Goal: Task Accomplishment & Management: Use online tool/utility

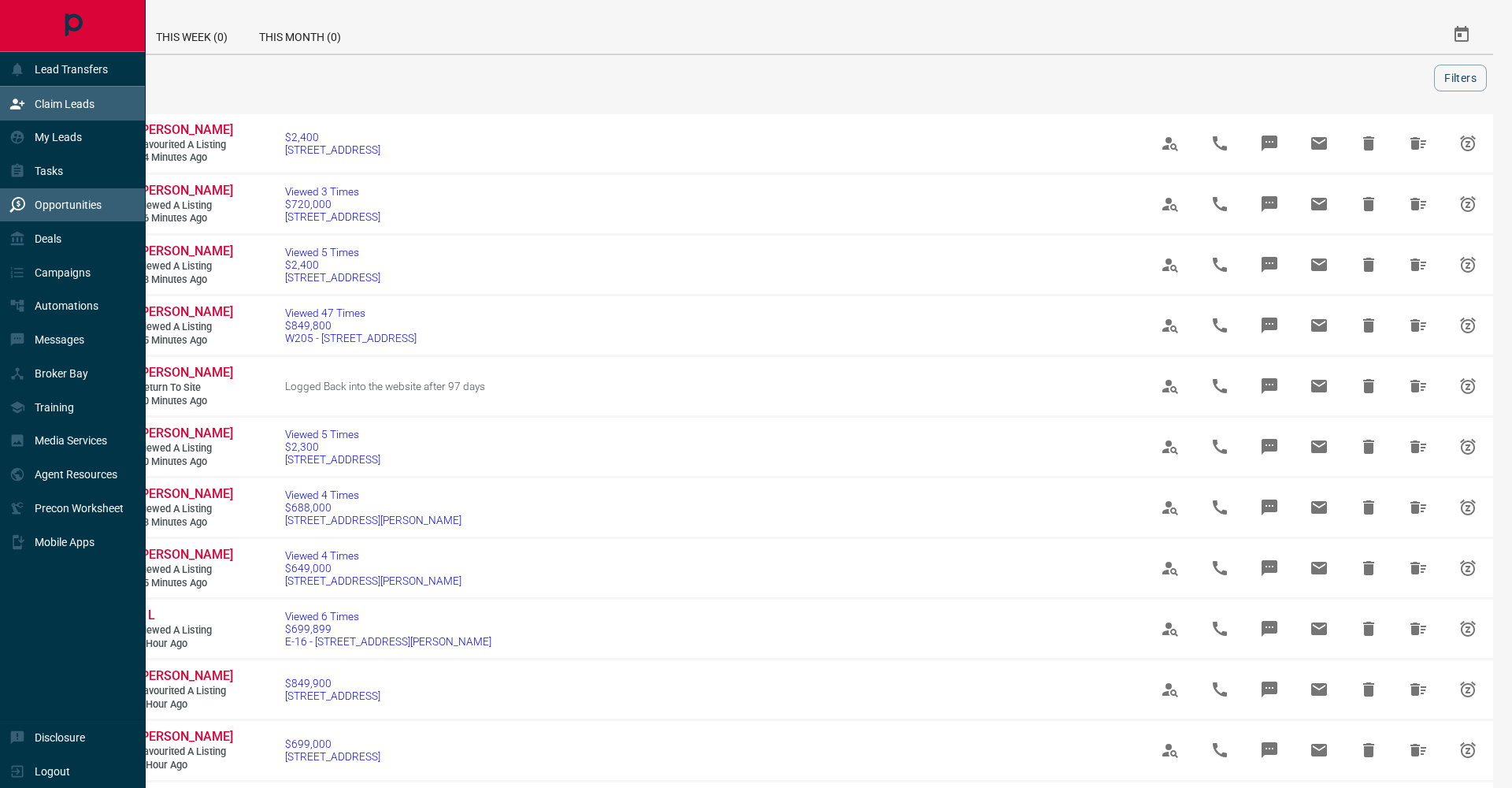
click at [16, 118] on div "Claim Leads" at bounding box center [73, 103] width 146 height 34
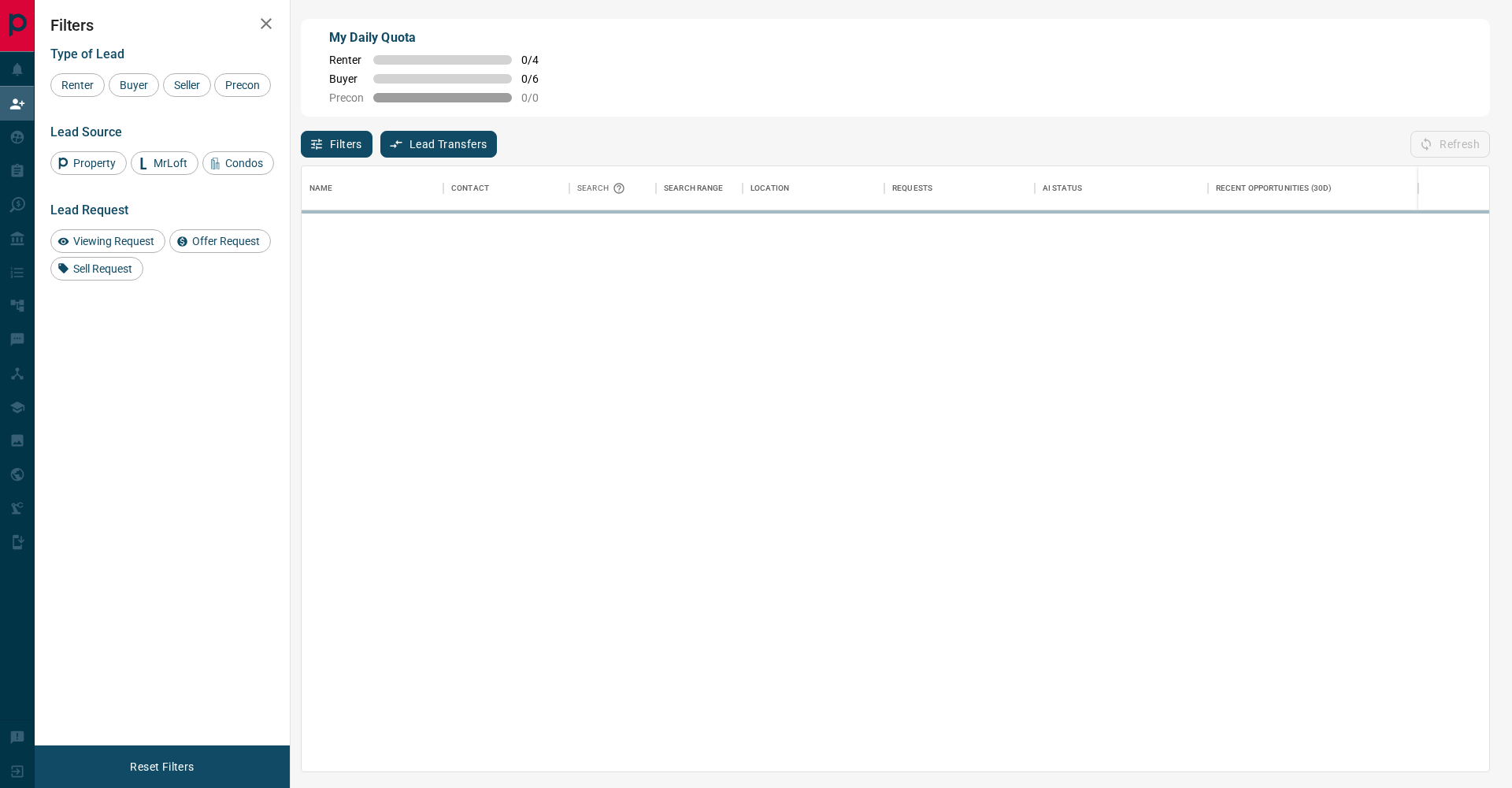
scroll to position [605, 1188]
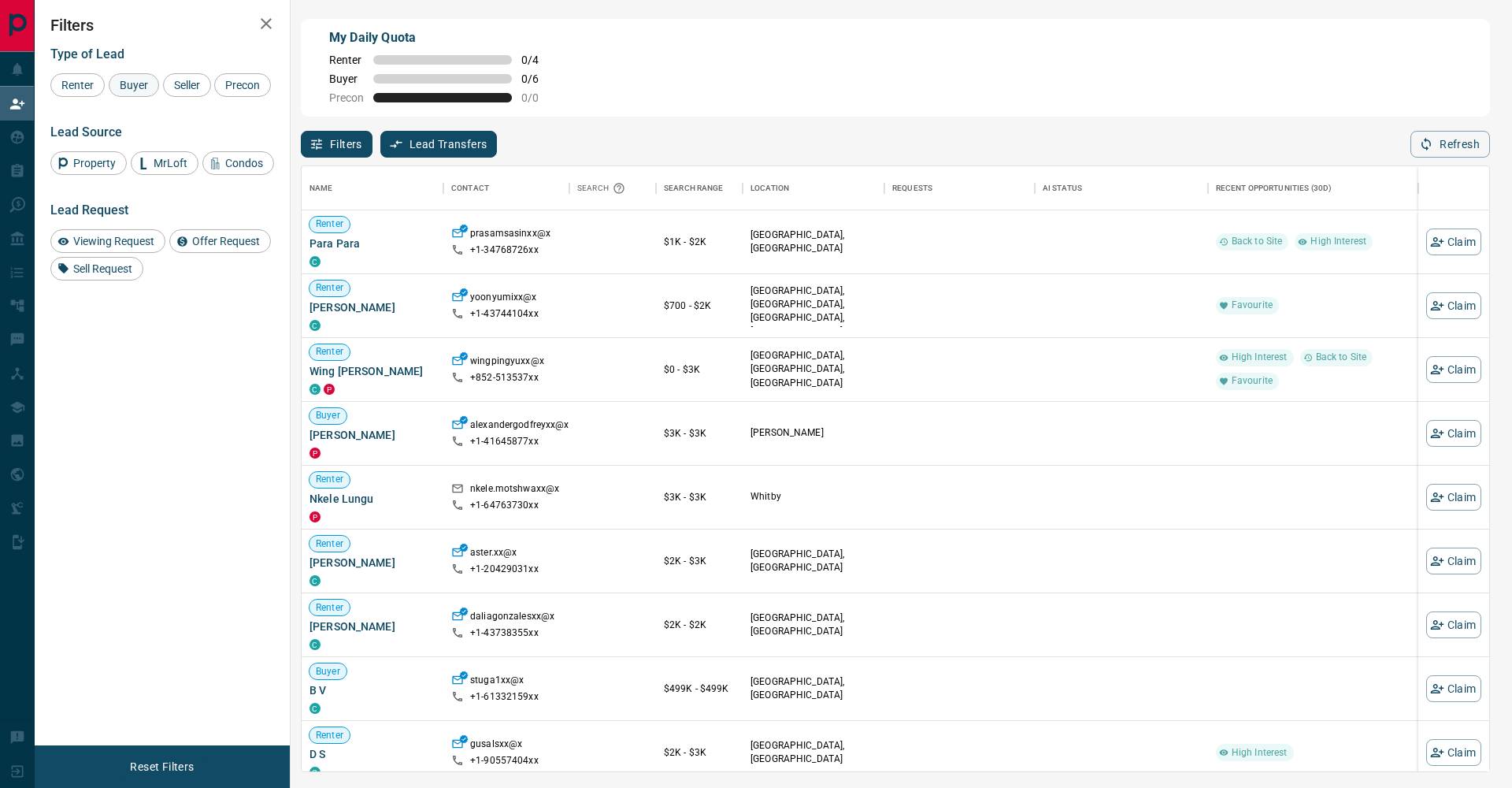
click at [147, 94] on div "Buyer" at bounding box center [134, 85] width 51 height 24
click at [192, 92] on div "Seller" at bounding box center [187, 85] width 48 height 24
drag, startPoint x: 75, startPoint y: 111, endPoint x: 206, endPoint y: 66, distance: 138.5
click at [219, 92] on span "Precon" at bounding box center [242, 85] width 46 height 13
click at [262, 28] on icon "button" at bounding box center [266, 24] width 11 height 11
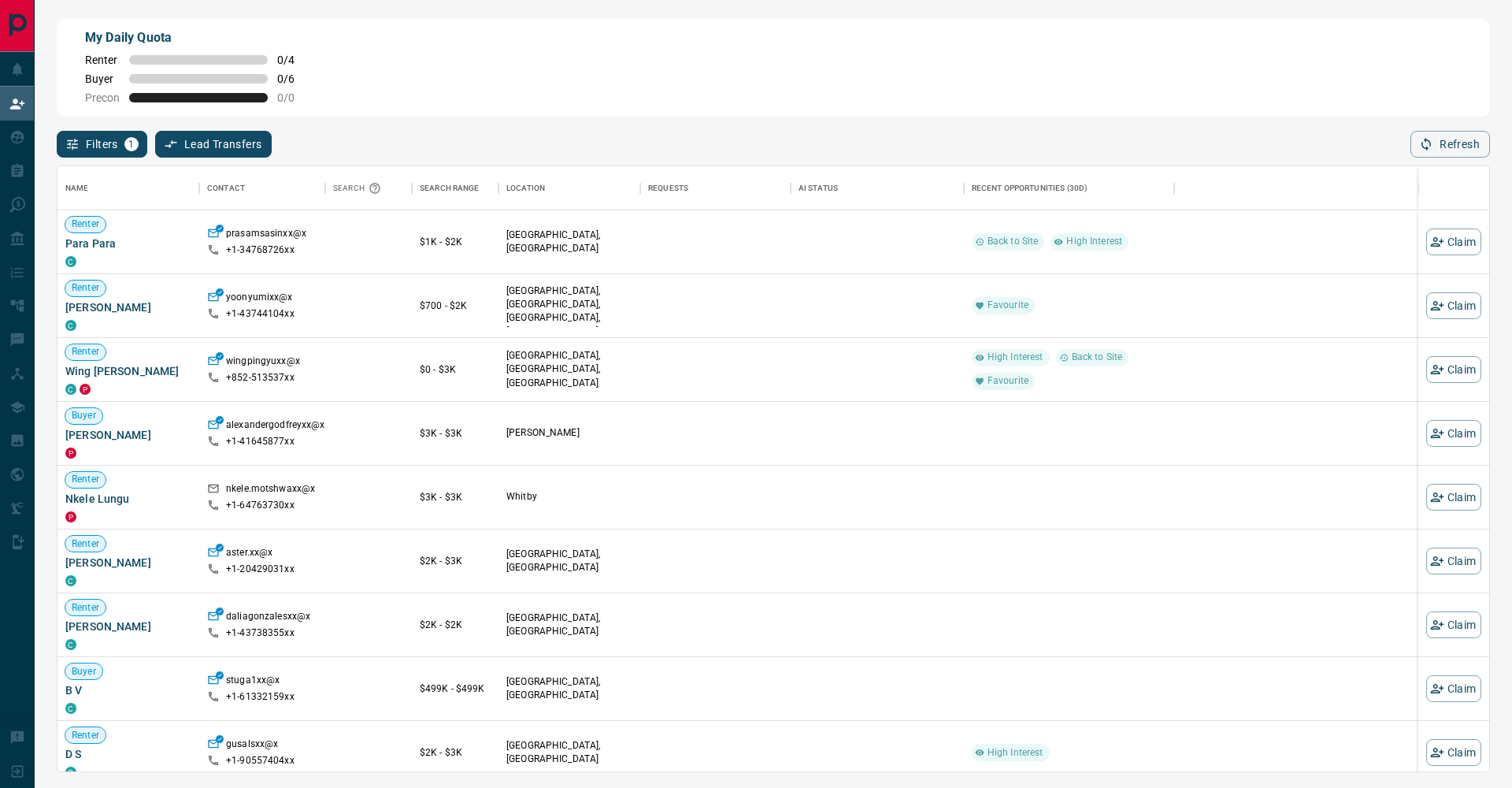
scroll to position [1, 1]
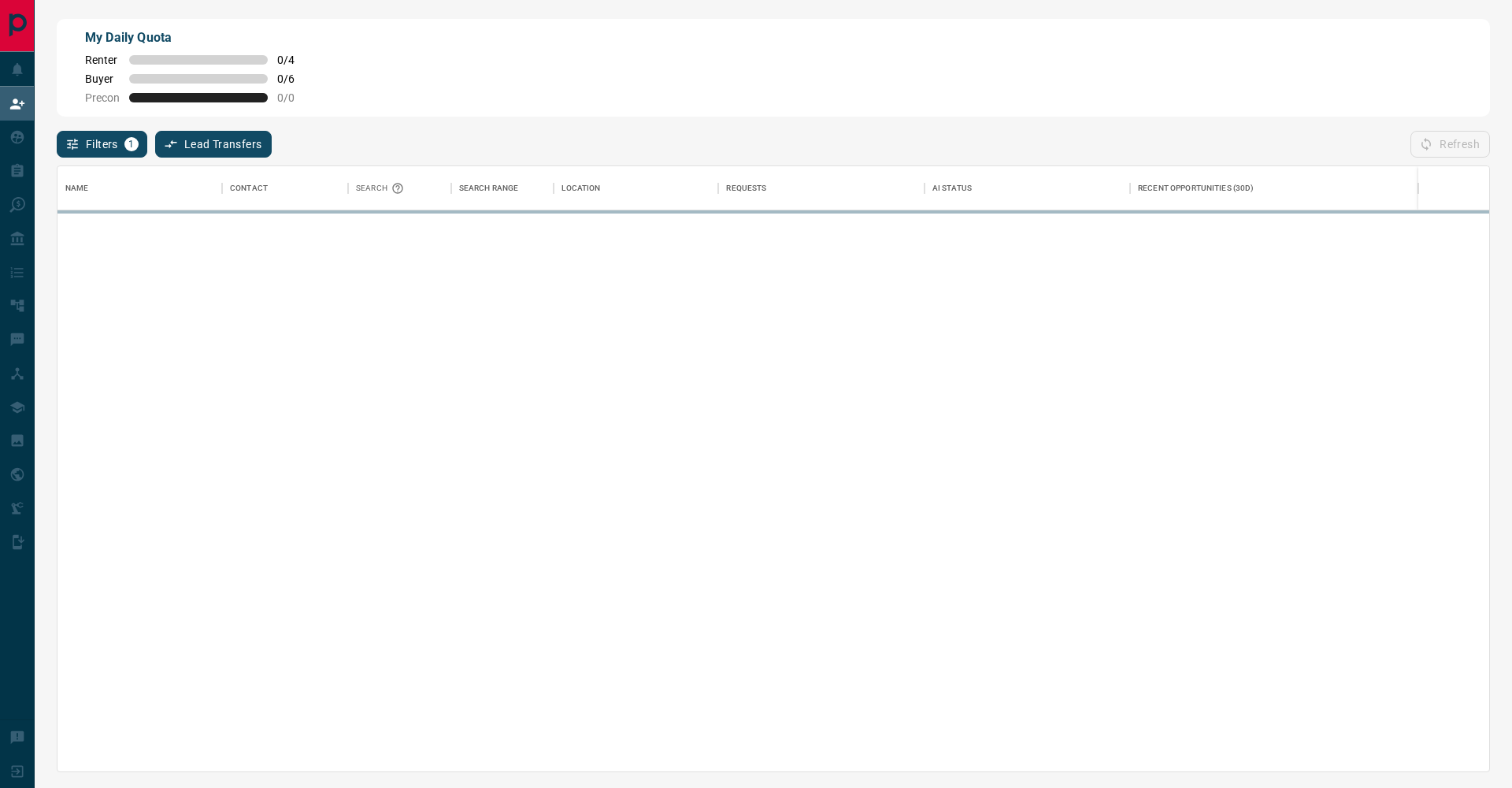
click at [1511, 0] on html "Lead Transfers Claim Leads My Leads Tasks Opportunities Deals Campaigns Automat…" at bounding box center [756, 394] width 1512 height 788
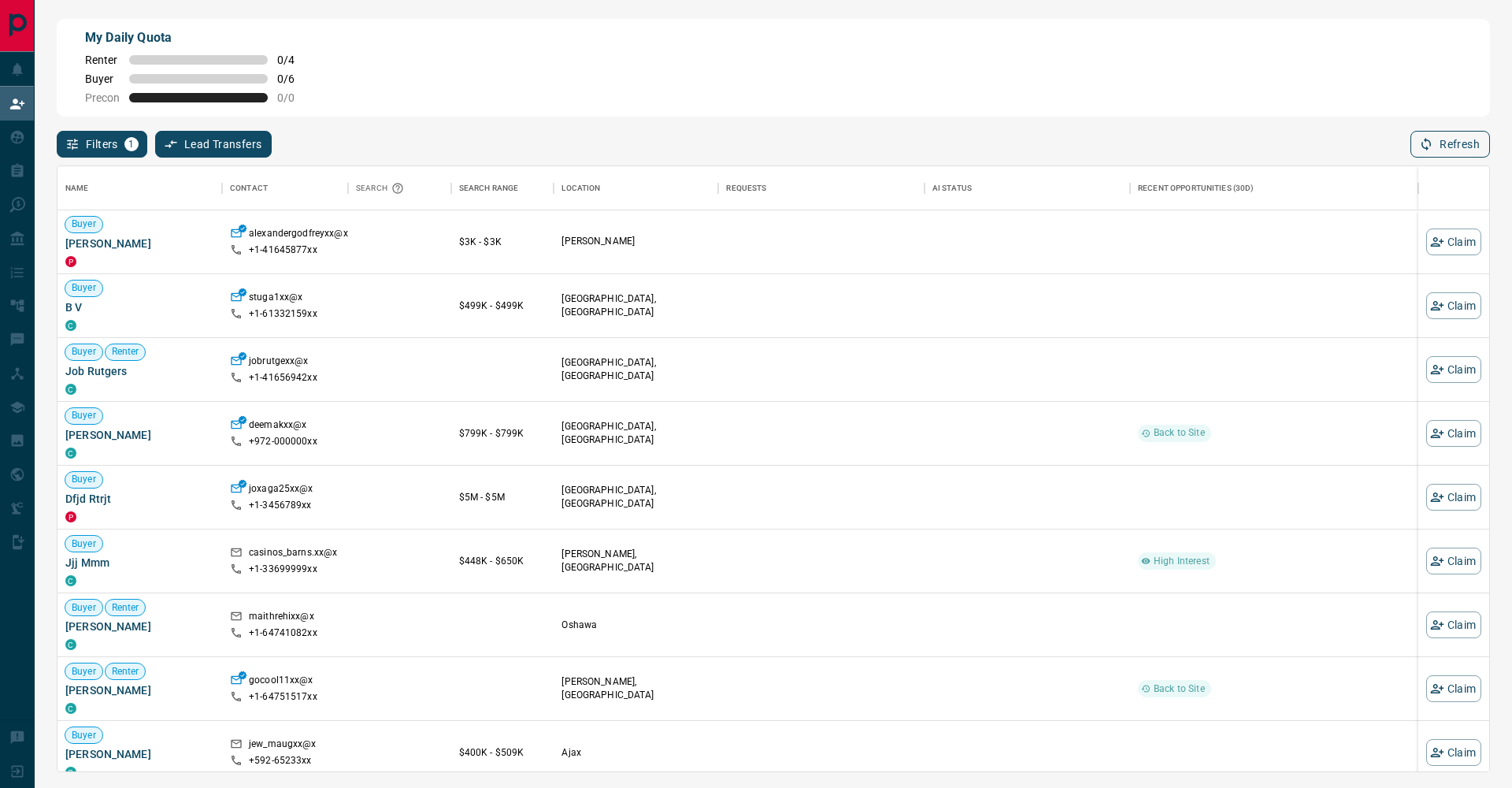
click at [1430, 142] on icon "button" at bounding box center [1426, 144] width 14 height 14
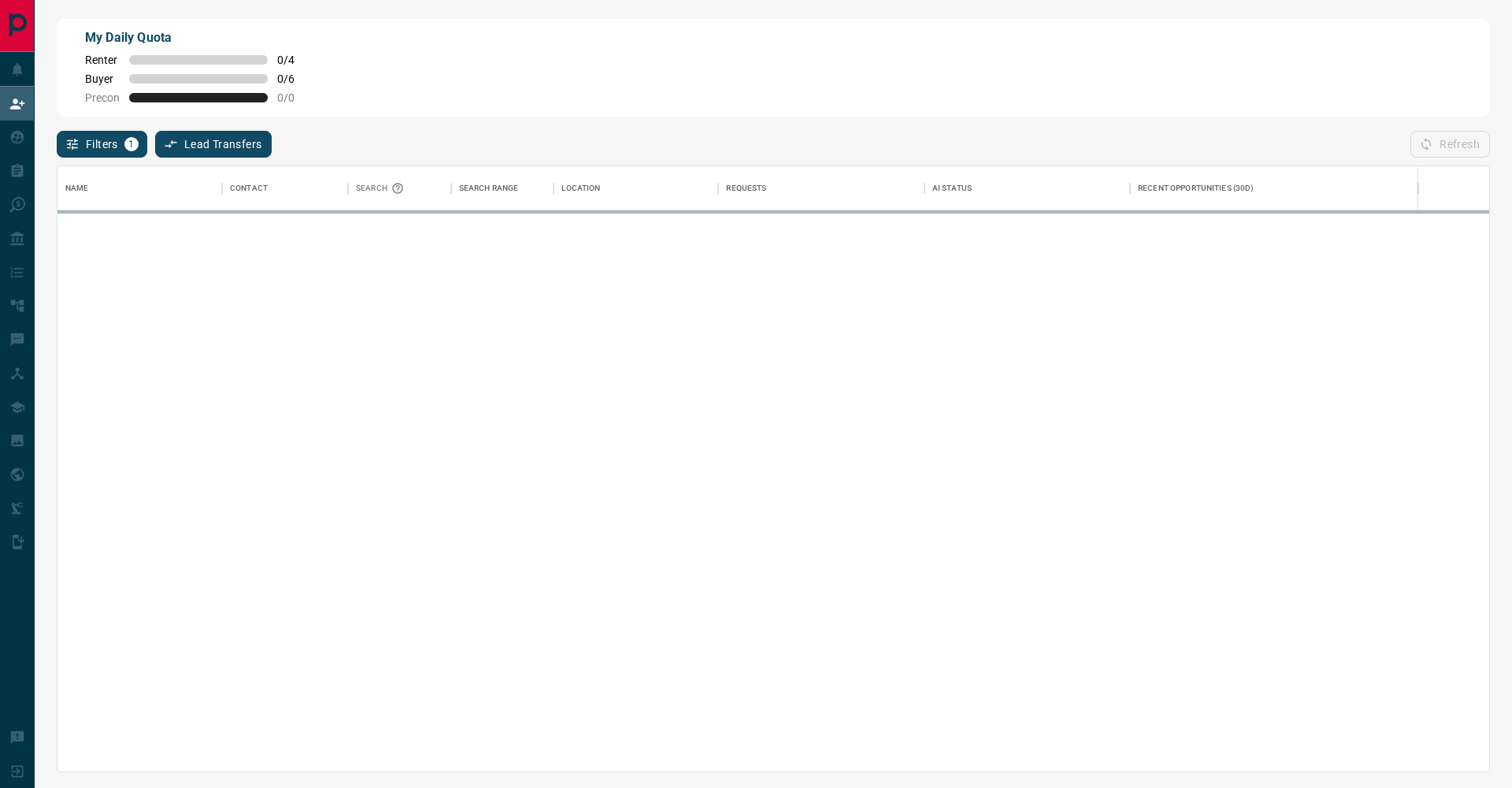
scroll to position [605, 1432]
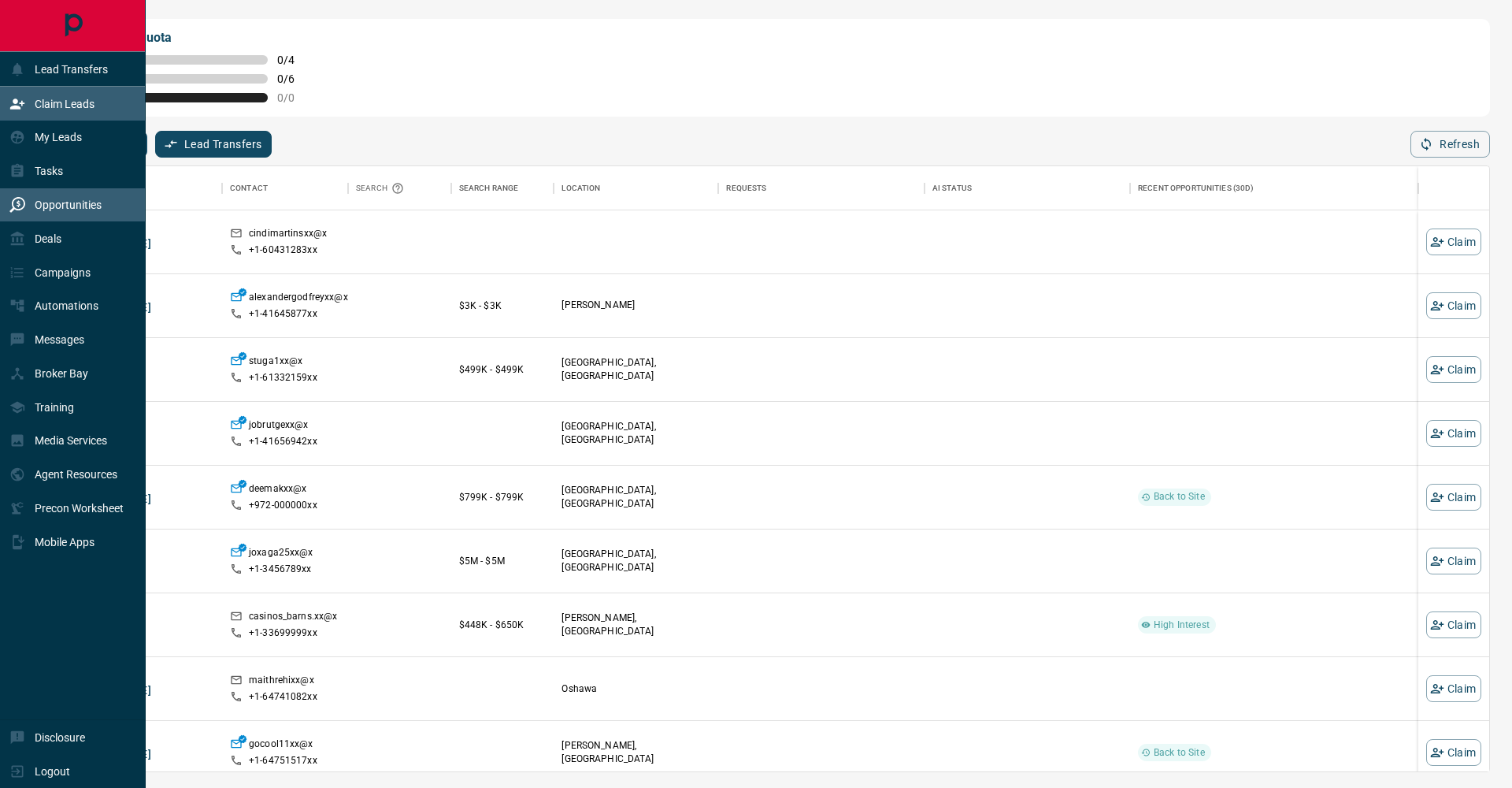
click at [8, 212] on div "Opportunities" at bounding box center [73, 205] width 146 height 34
